Goal: Task Accomplishment & Management: Manage account settings

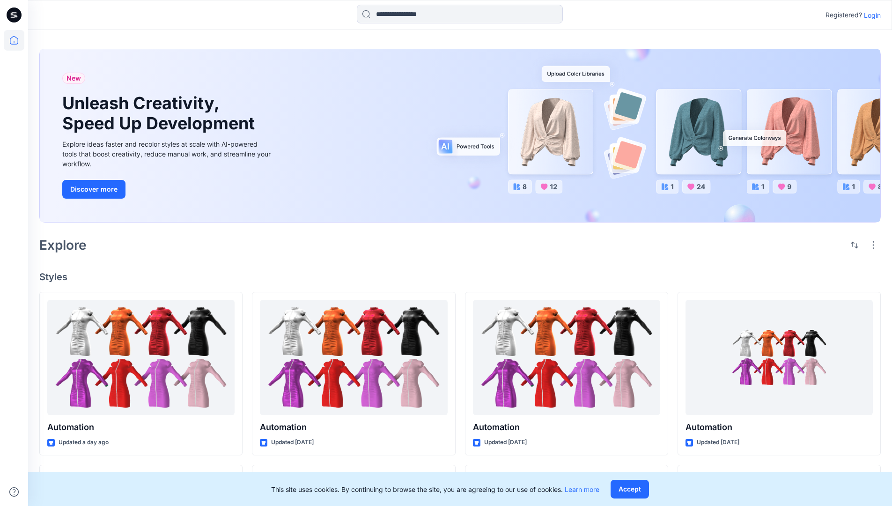
click at [876, 16] on p "Login" at bounding box center [872, 15] width 17 height 10
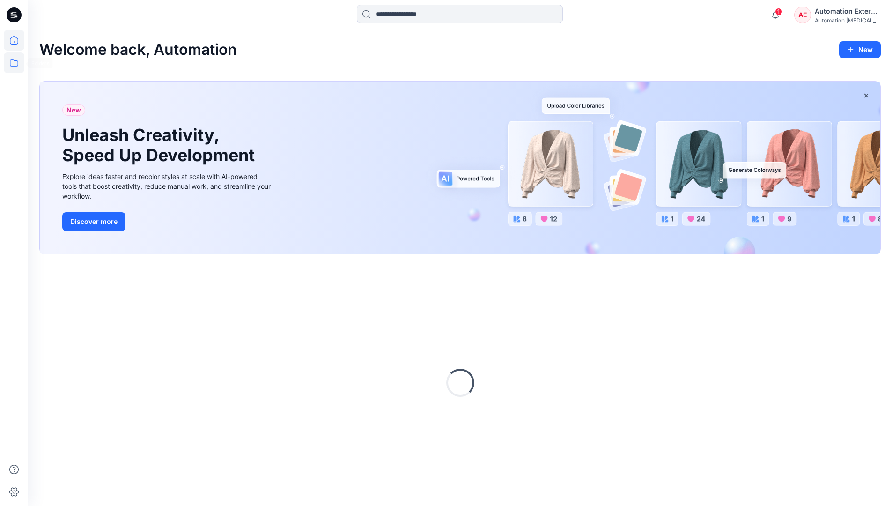
click at [15, 67] on icon at bounding box center [14, 62] width 21 height 21
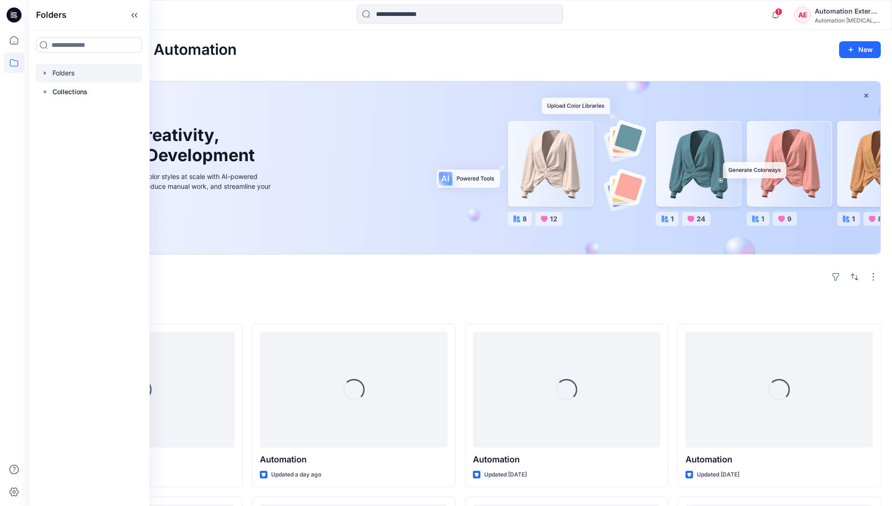
click at [71, 68] on div at bounding box center [89, 73] width 107 height 19
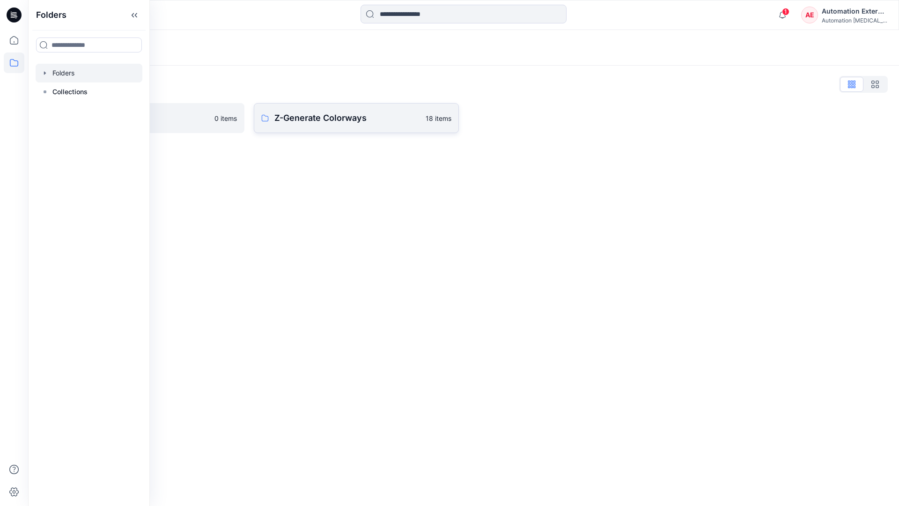
click at [330, 119] on p "Z-Generate Colorways" at bounding box center [348, 117] width 146 height 13
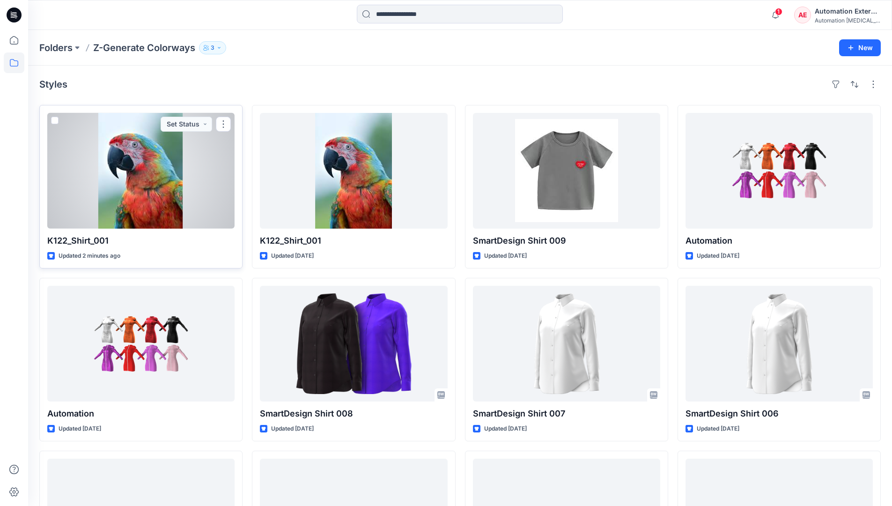
click at [58, 122] on span at bounding box center [54, 120] width 7 height 7
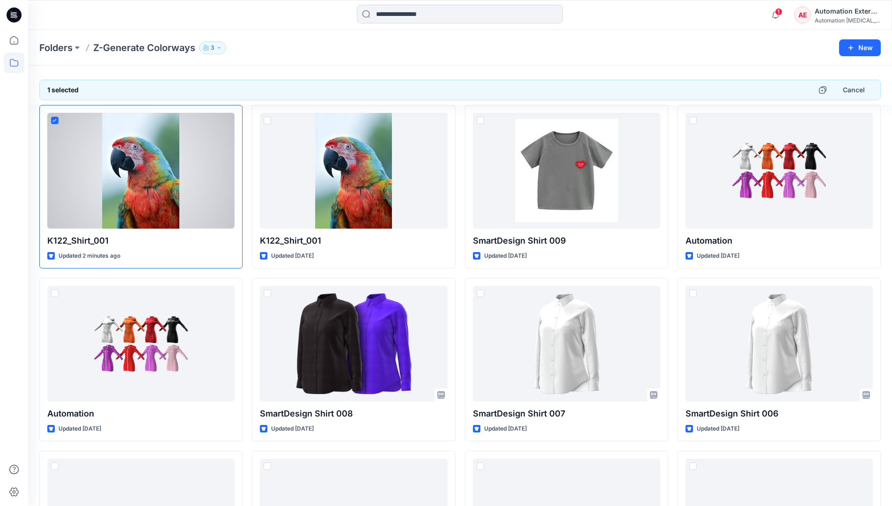
click at [849, 11] on div "Automation External" at bounding box center [848, 11] width 66 height 11
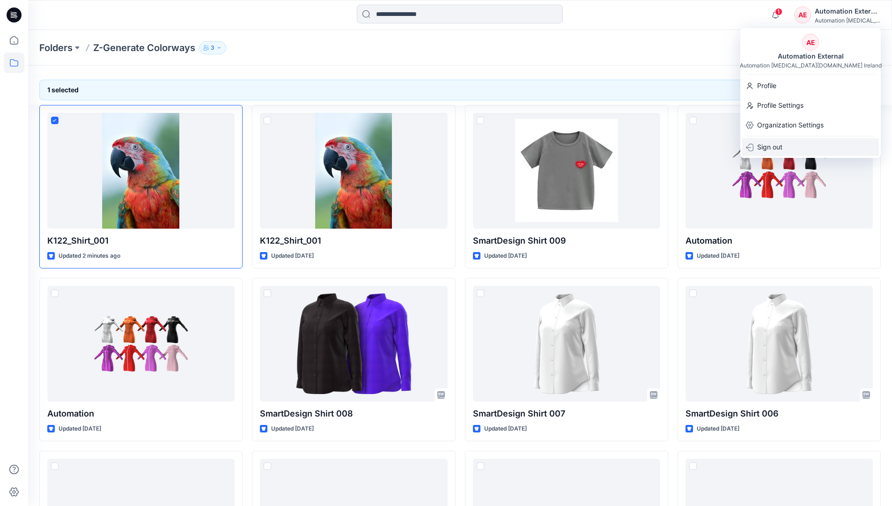
click at [793, 144] on div "Sign out" at bounding box center [811, 147] width 137 height 18
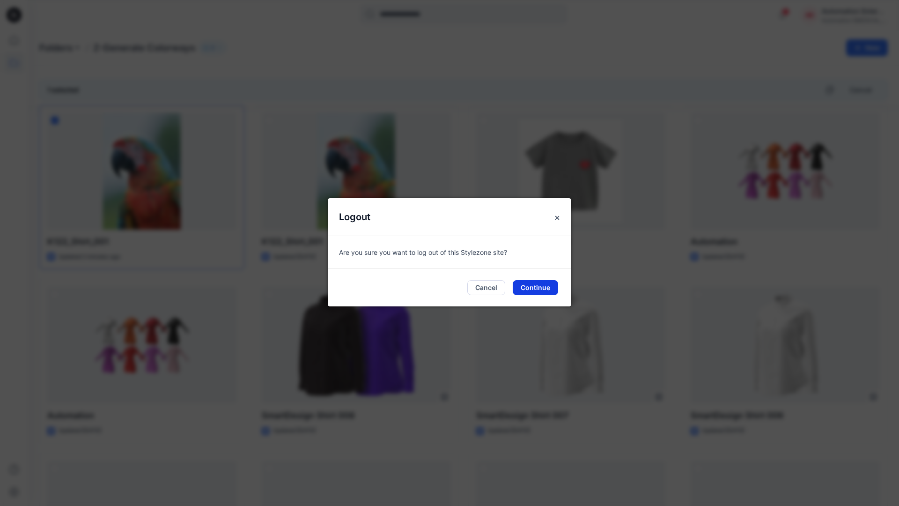
click at [551, 288] on button "Continue" at bounding box center [535, 287] width 45 height 15
